Goal: Task Accomplishment & Management: Use online tool/utility

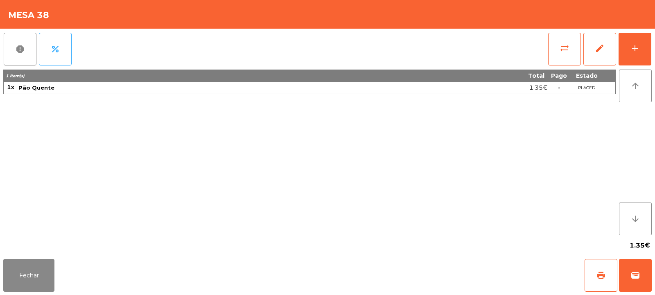
scroll to position [27, 0]
click at [32, 278] on button "Fechar" at bounding box center [28, 275] width 51 height 33
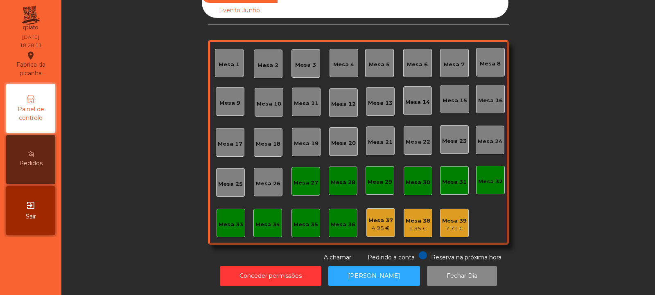
click at [379, 224] on div "4.95 €" at bounding box center [381, 228] width 25 height 8
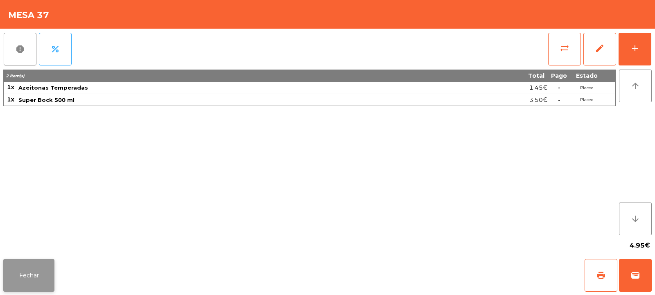
click at [25, 280] on button "Fechar" at bounding box center [28, 275] width 51 height 33
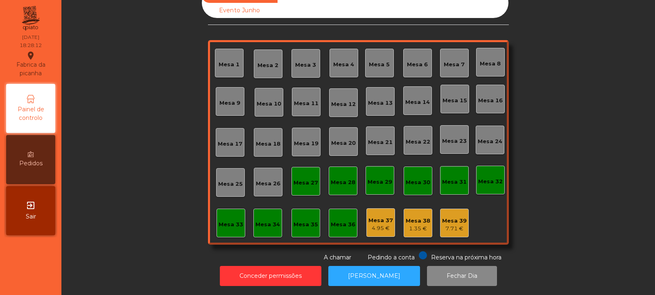
click at [448, 225] on div "7.71 €" at bounding box center [454, 229] width 25 height 8
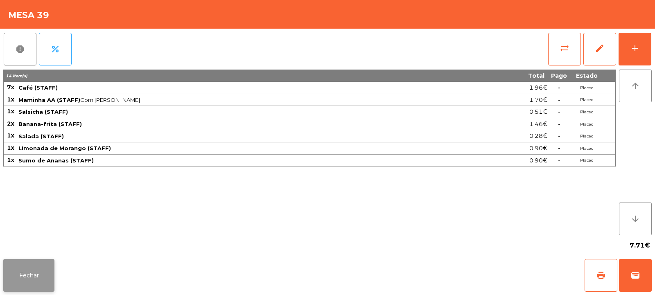
click at [28, 275] on button "Fechar" at bounding box center [28, 275] width 51 height 33
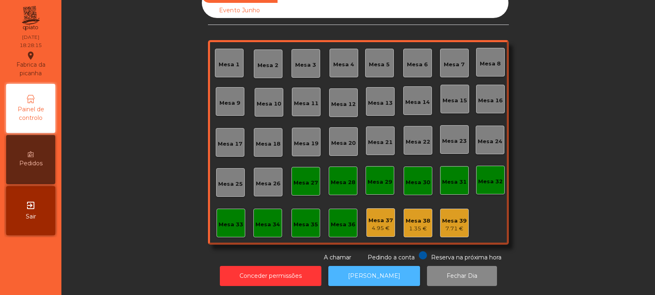
click at [362, 267] on button "[PERSON_NAME]" at bounding box center [374, 276] width 92 height 20
click at [371, 274] on button "[PERSON_NAME]" at bounding box center [374, 276] width 92 height 20
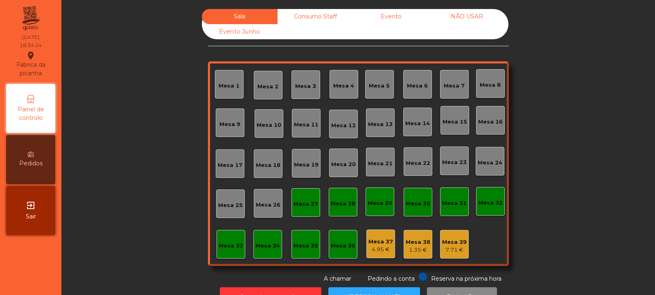
click at [305, 14] on div "Consumo Staff" at bounding box center [316, 16] width 76 height 15
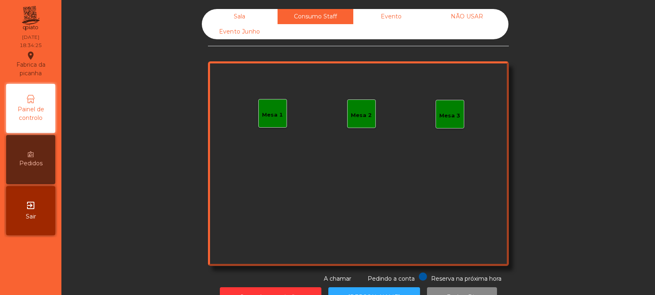
click at [391, 14] on div "Evento" at bounding box center [391, 16] width 76 height 15
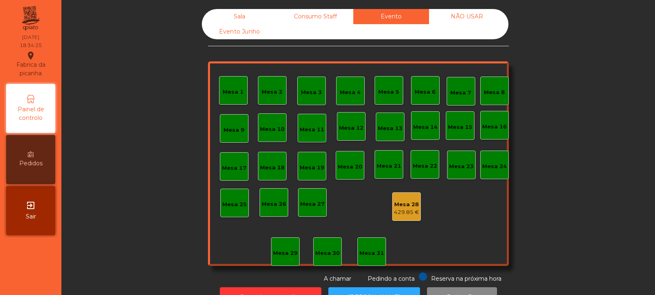
click at [462, 17] on div "NÃO USAR" at bounding box center [467, 16] width 76 height 15
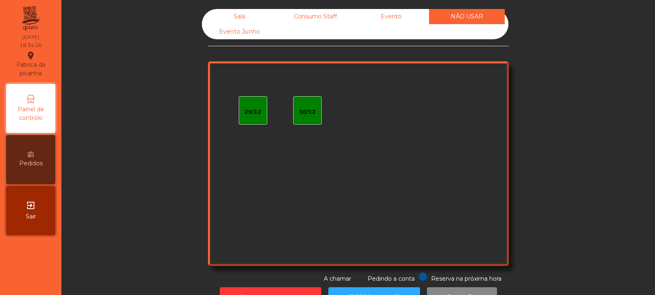
click at [246, 14] on div "Sala" at bounding box center [240, 16] width 76 height 15
